Goal: Navigation & Orientation: Find specific page/section

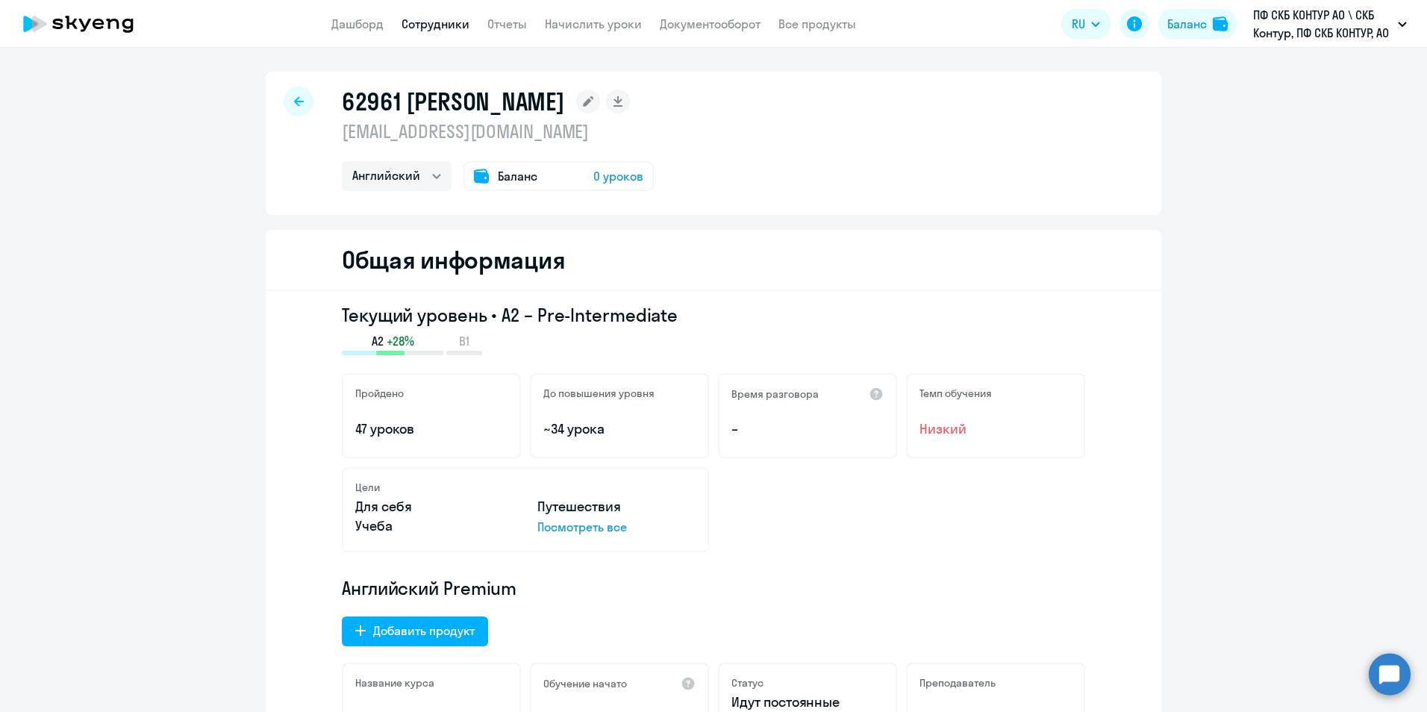
select select "english"
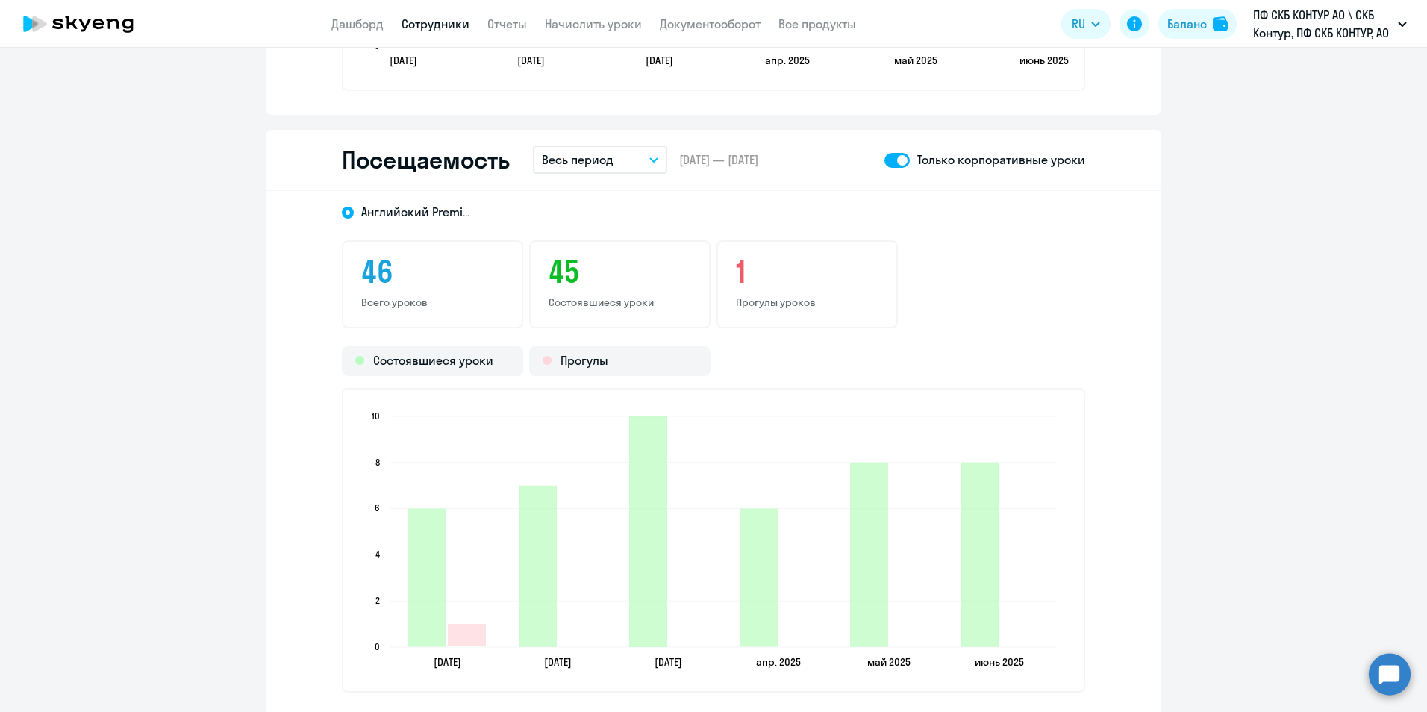
click at [445, 13] on app-header "Дашборд Сотрудники Отчеты Начислить уроки Документооборот Все продукты Дашборд …" at bounding box center [713, 24] width 1427 height 48
click at [440, 28] on link "Сотрудники" at bounding box center [436, 23] width 68 height 15
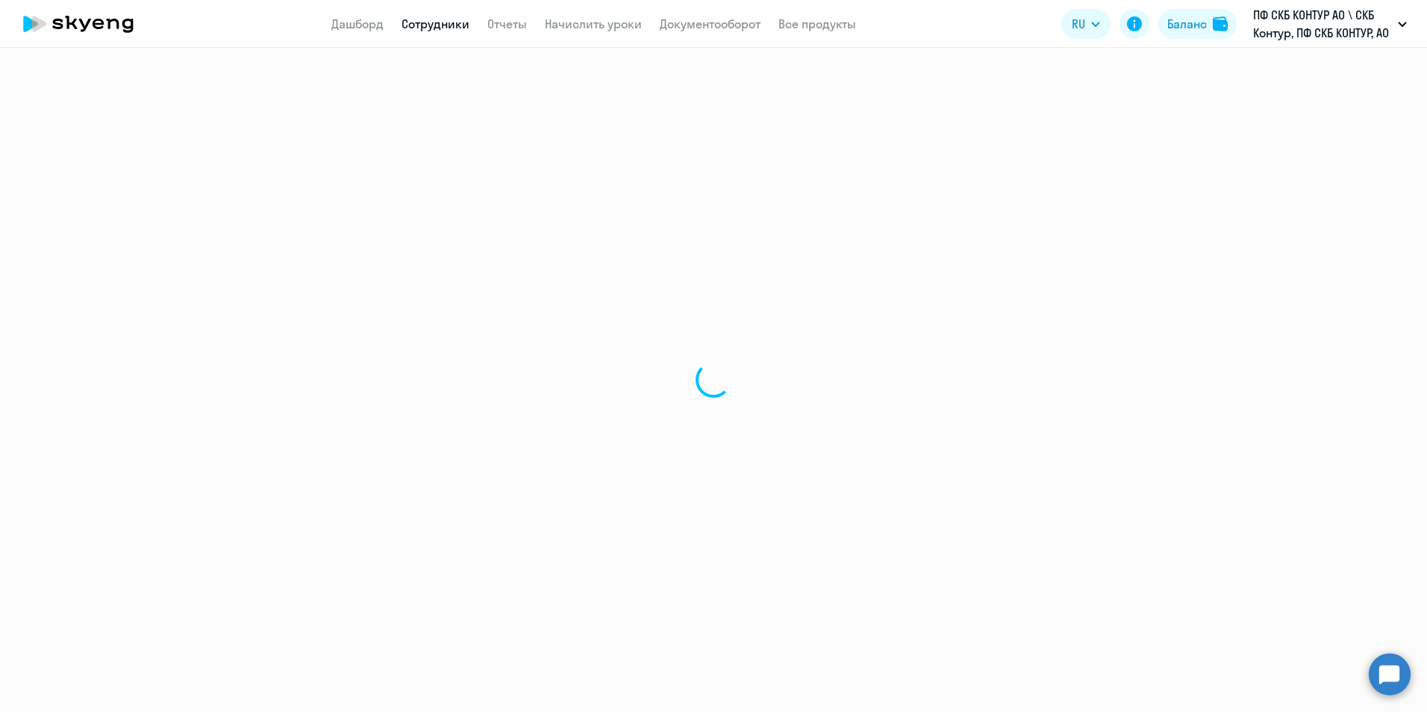
select select "30"
